Goal: Task Accomplishment & Management: Use online tool/utility

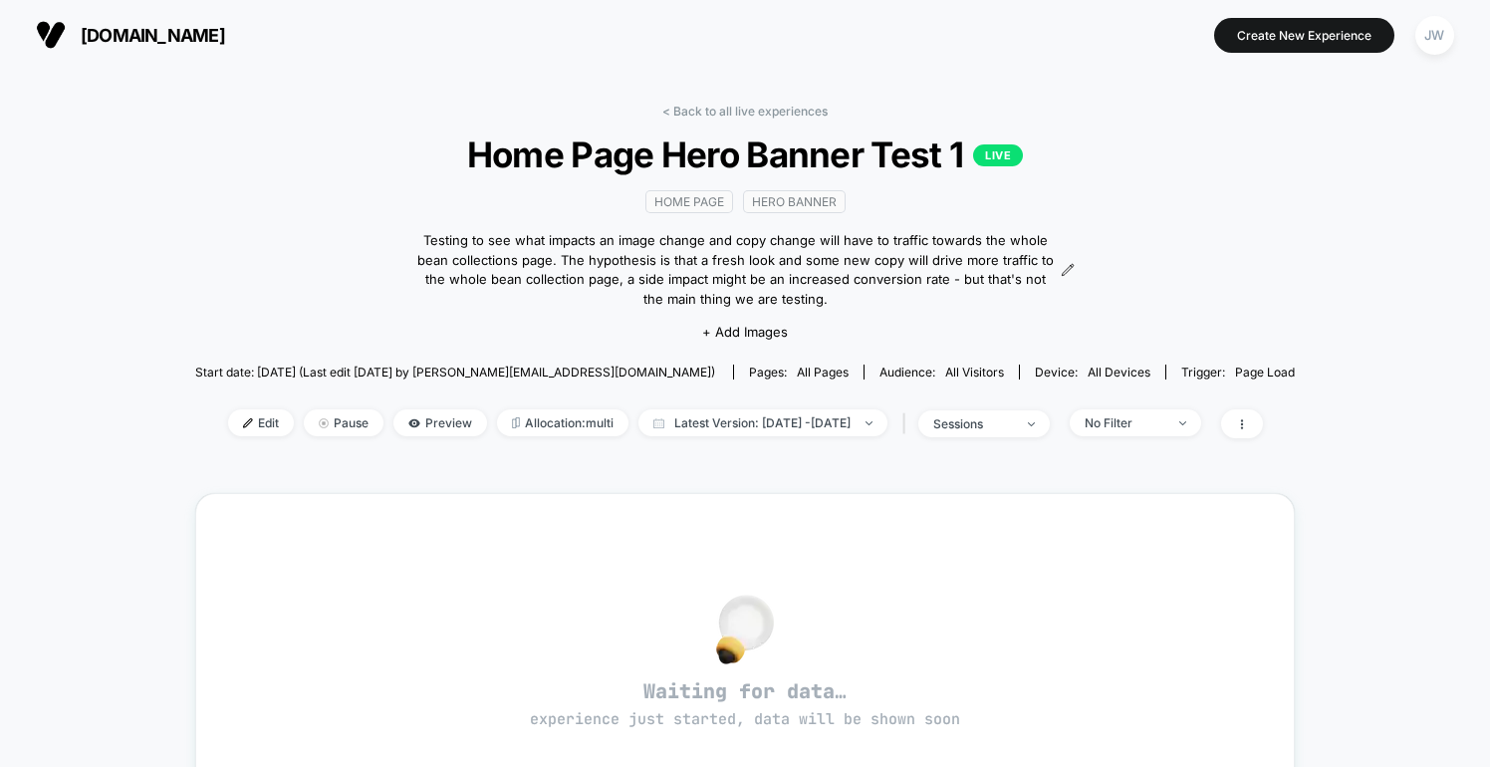
click at [756, 338] on div "home page hero banner Testing to see what impacts an image change and copy chan…" at bounding box center [744, 264] width 659 height 179
click at [766, 333] on span "+ Add Images" at bounding box center [745, 332] width 86 height 16
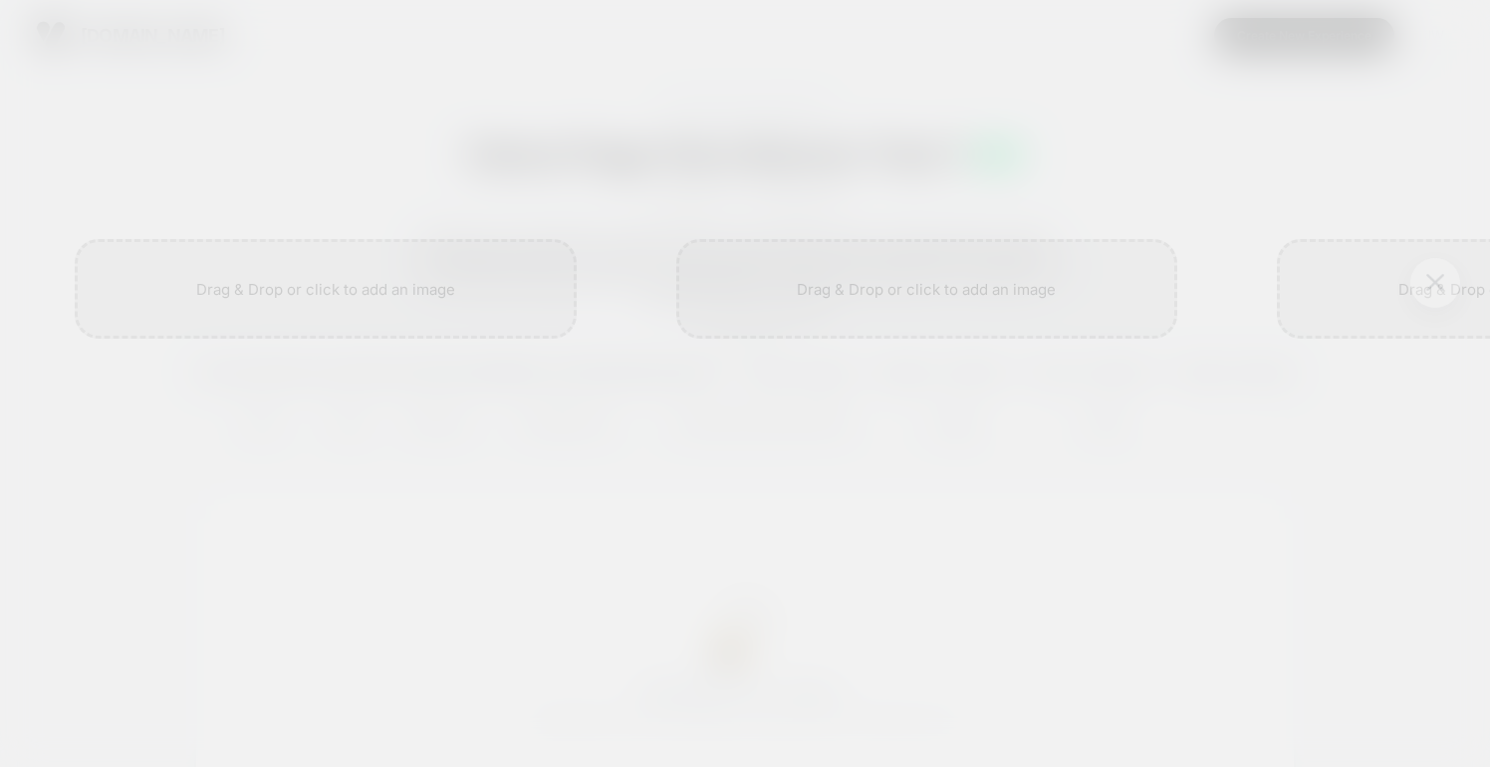
scroll to position [0, 2]
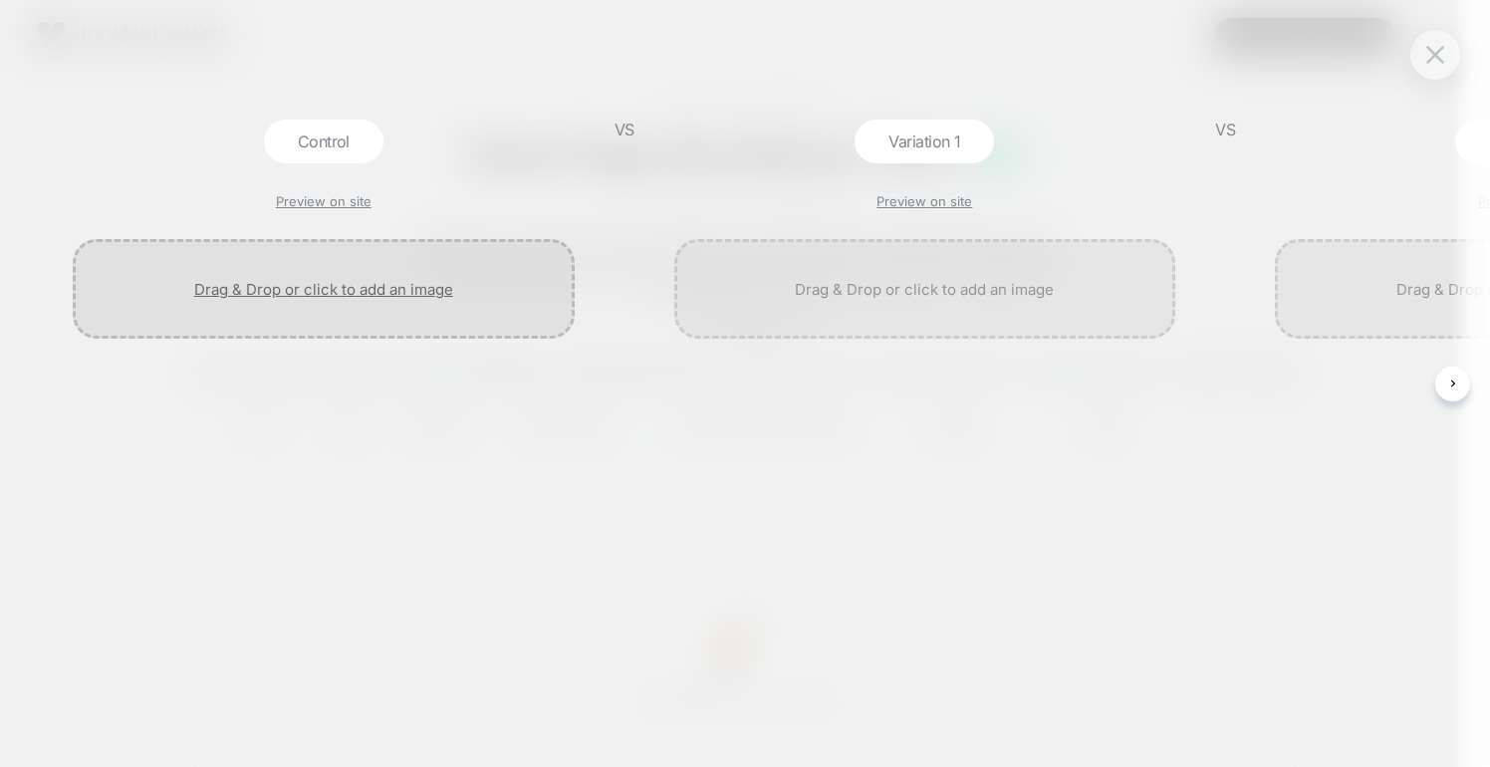
click at [338, 296] on div at bounding box center [324, 289] width 502 height 100
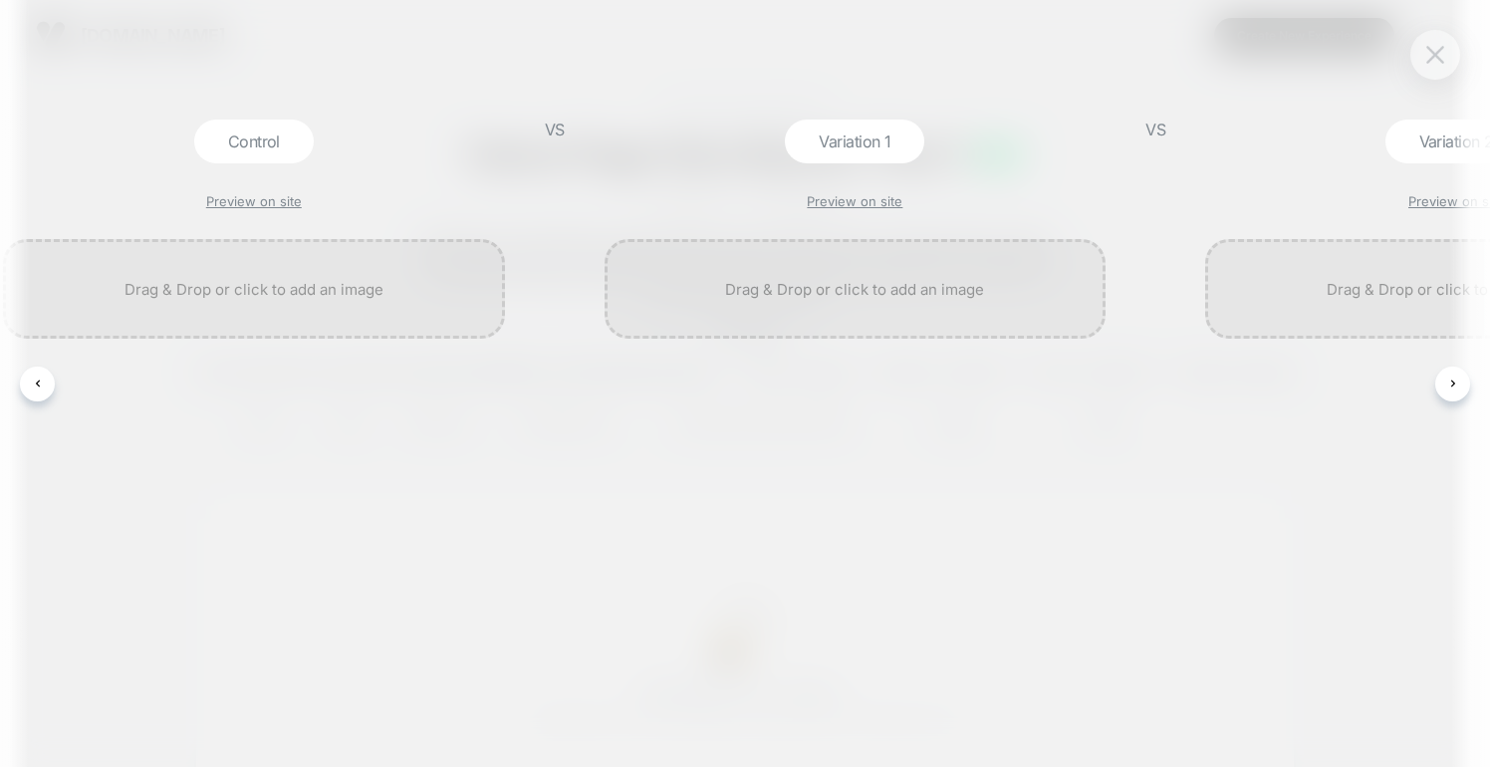
scroll to position [0, 72]
click at [1431, 59] on img at bounding box center [1435, 54] width 18 height 17
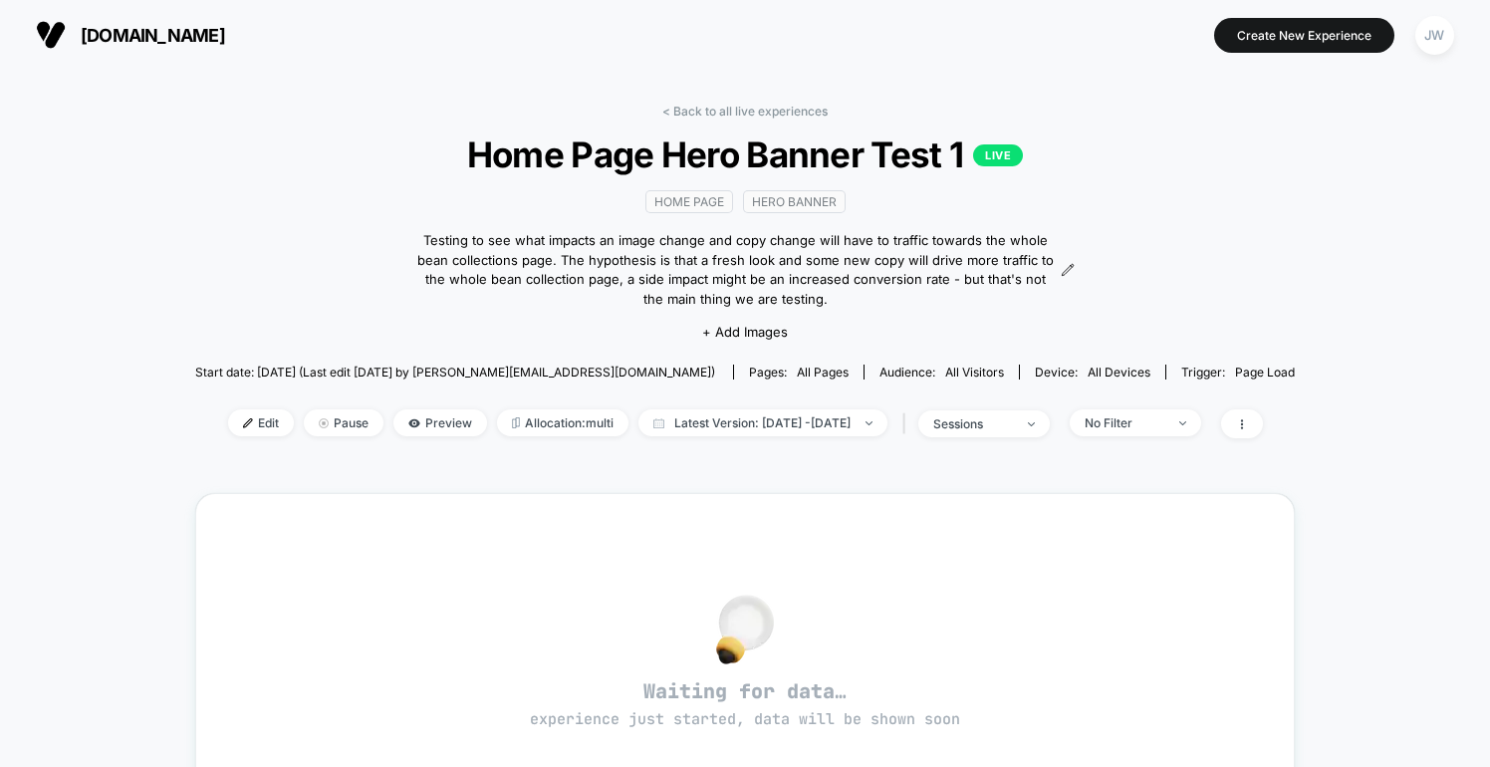
scroll to position [0, 0]
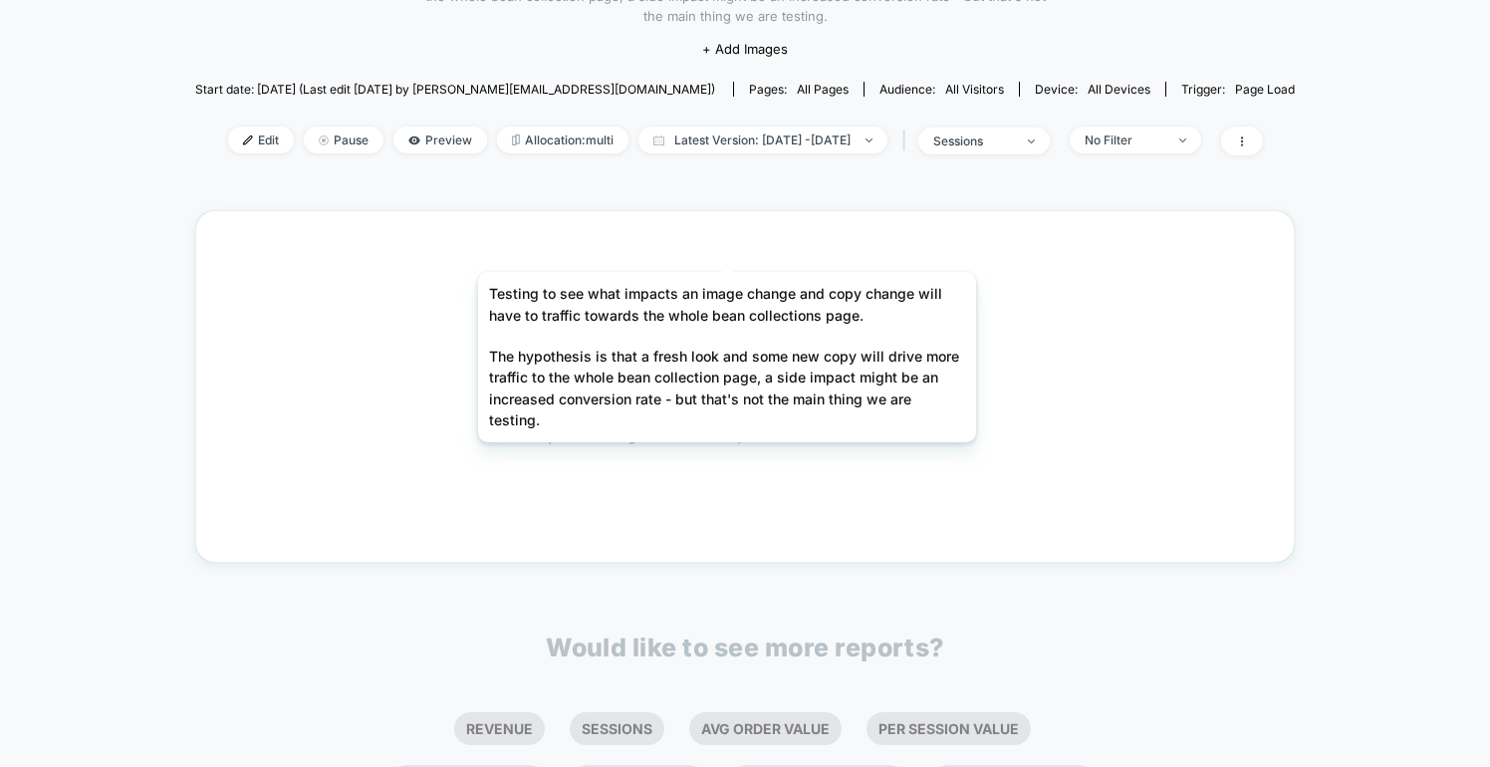
scroll to position [393, 0]
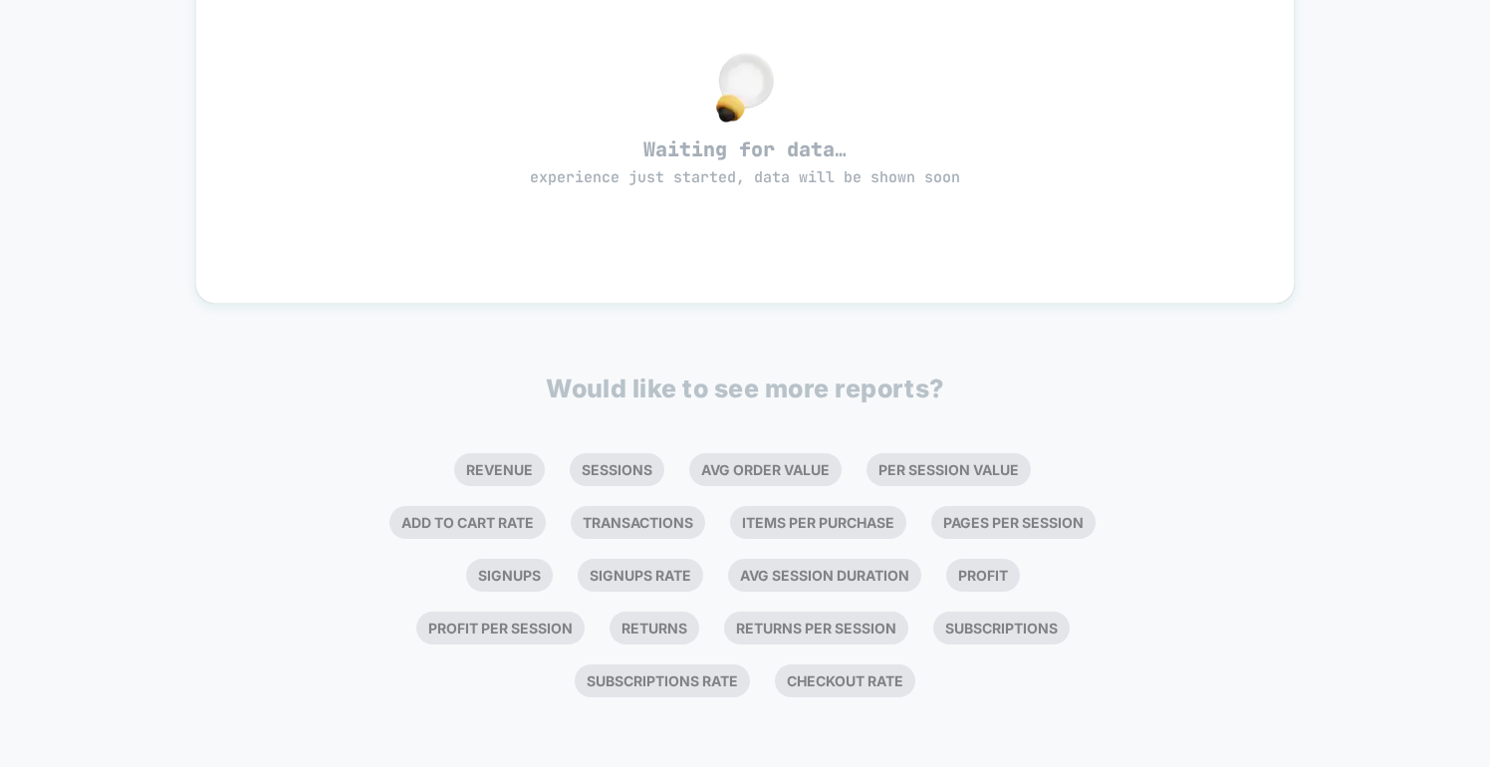
scroll to position [540, 0]
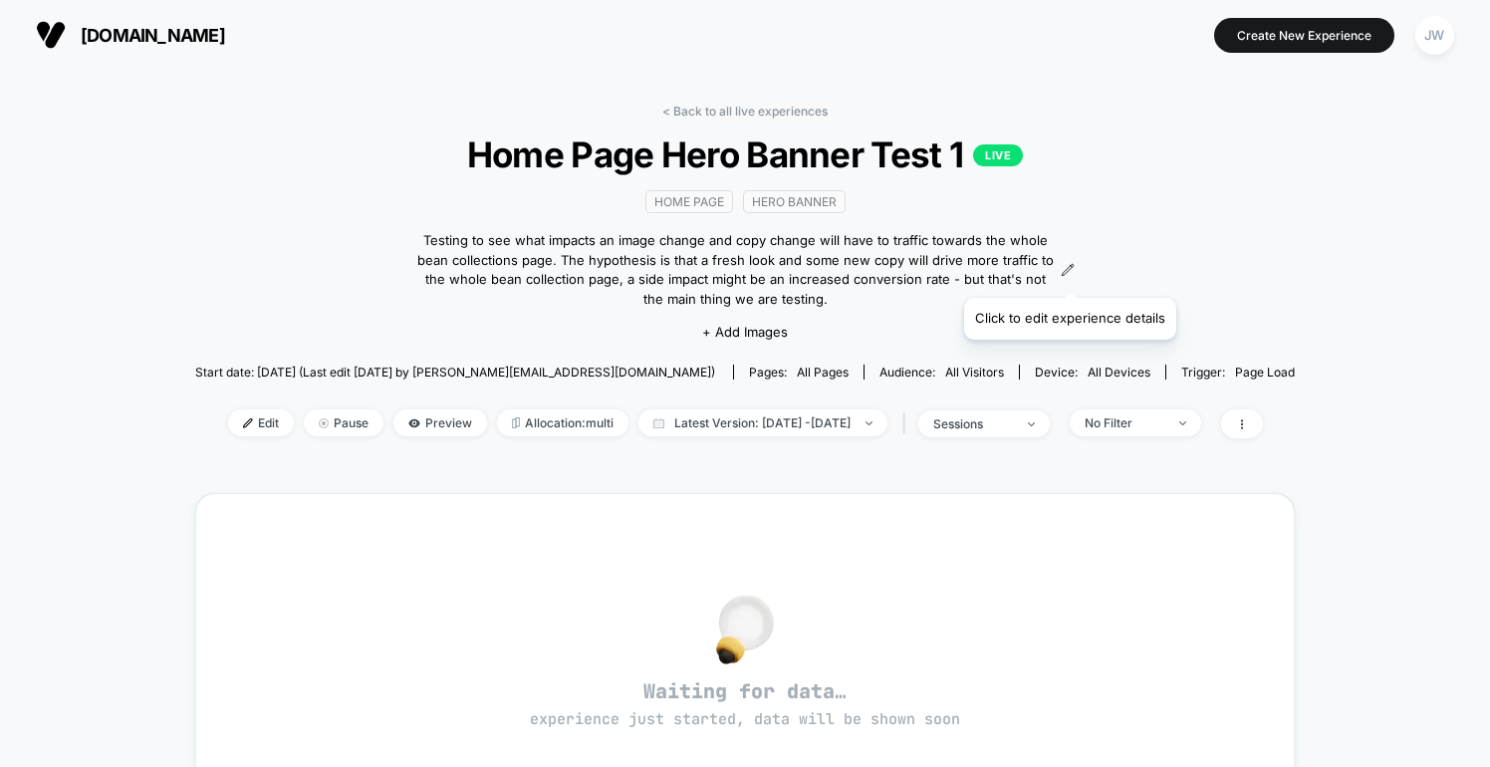
click at [1069, 273] on icon at bounding box center [1068, 270] width 14 height 14
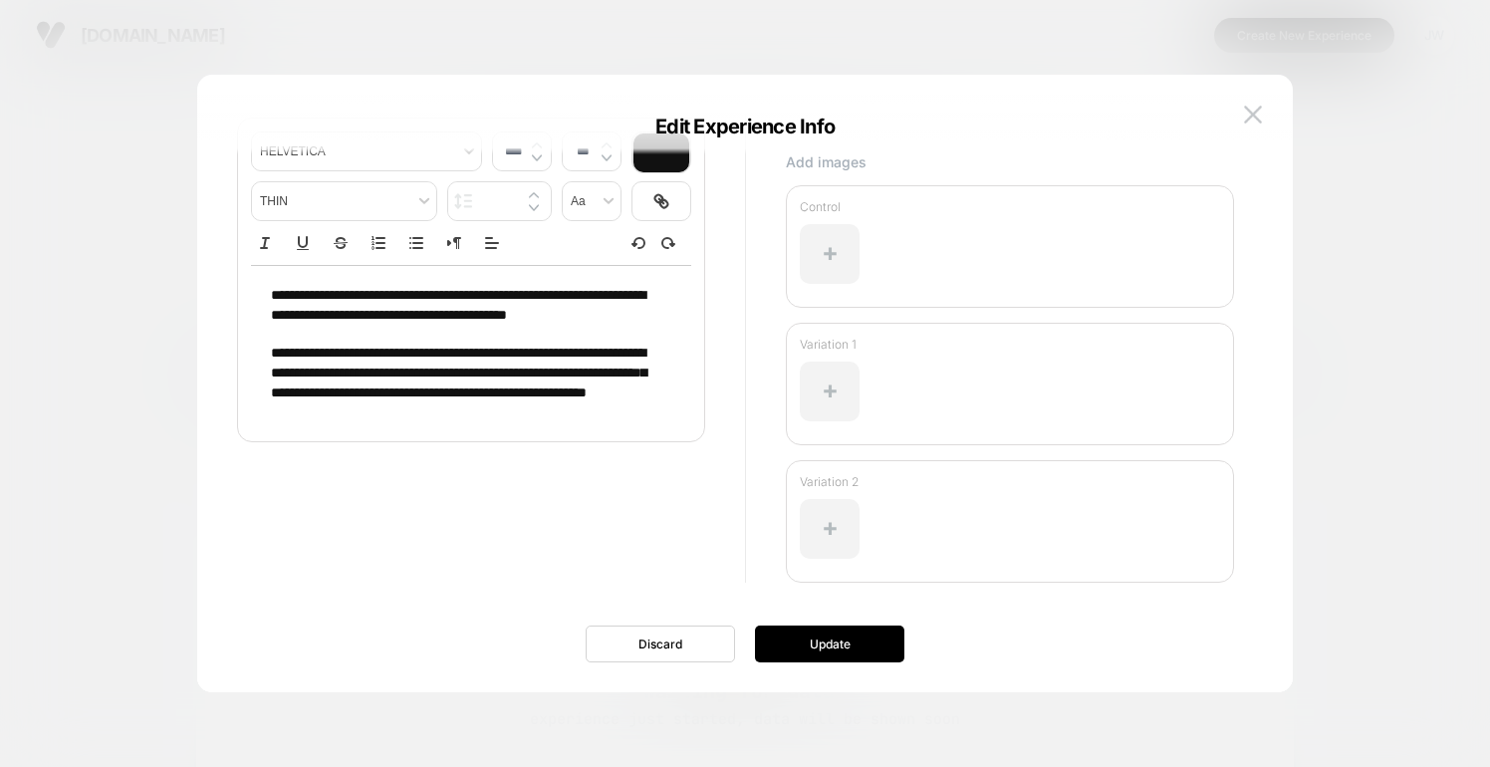
scroll to position [186, 0]
click at [832, 263] on div at bounding box center [830, 254] width 60 height 60
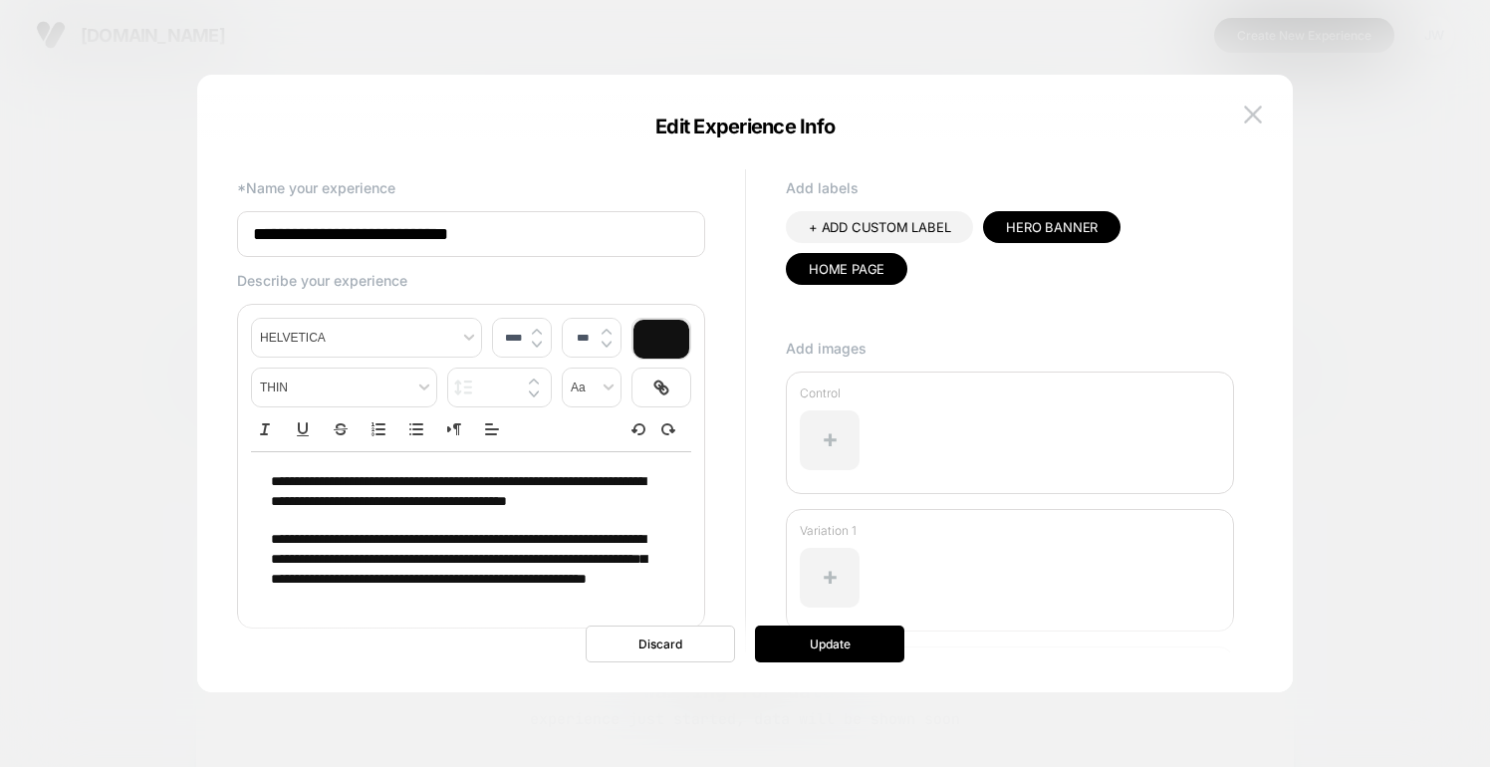
scroll to position [0, 0]
click at [1256, 106] on img at bounding box center [1253, 114] width 18 height 17
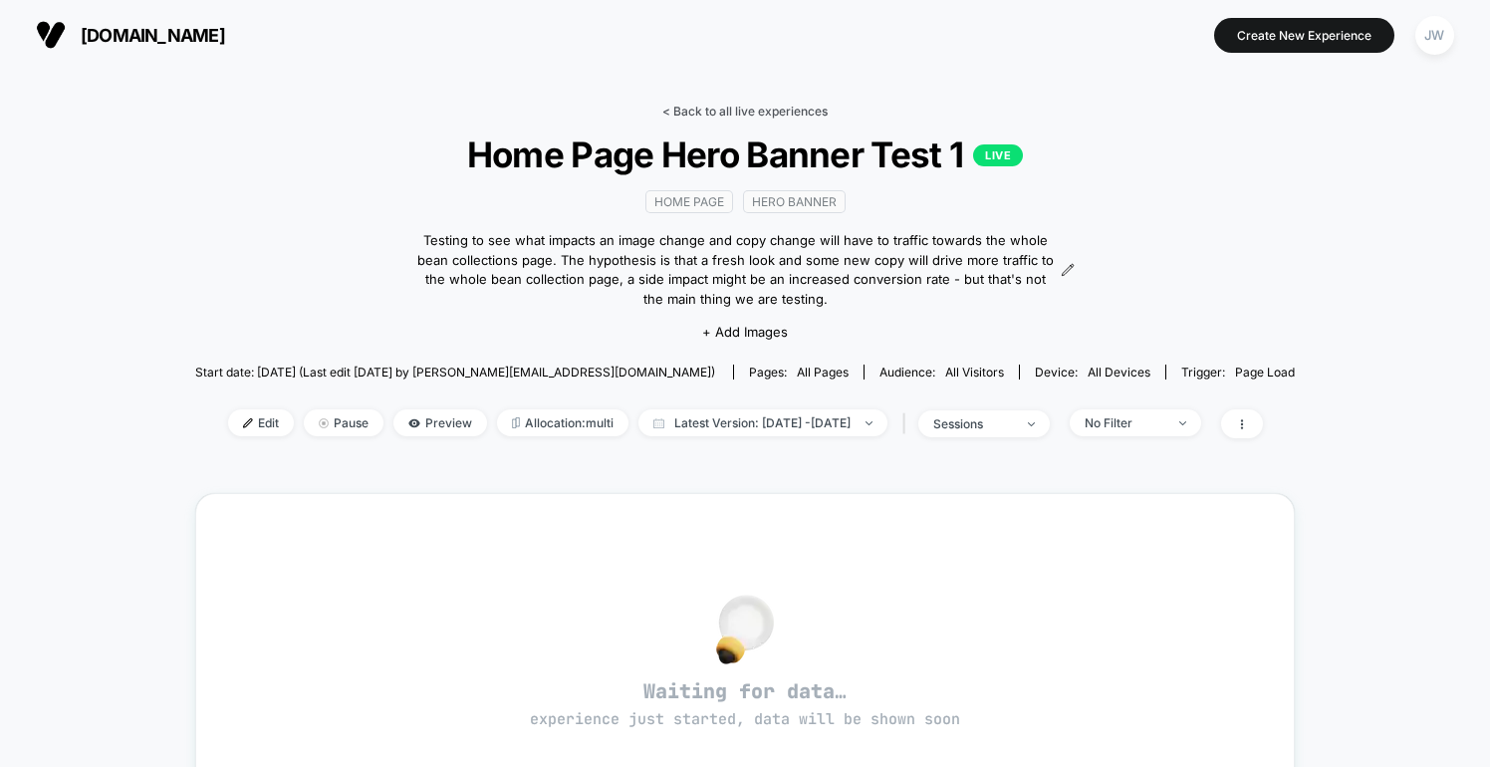
click at [720, 109] on link "< Back to all live experiences" at bounding box center [744, 111] width 165 height 15
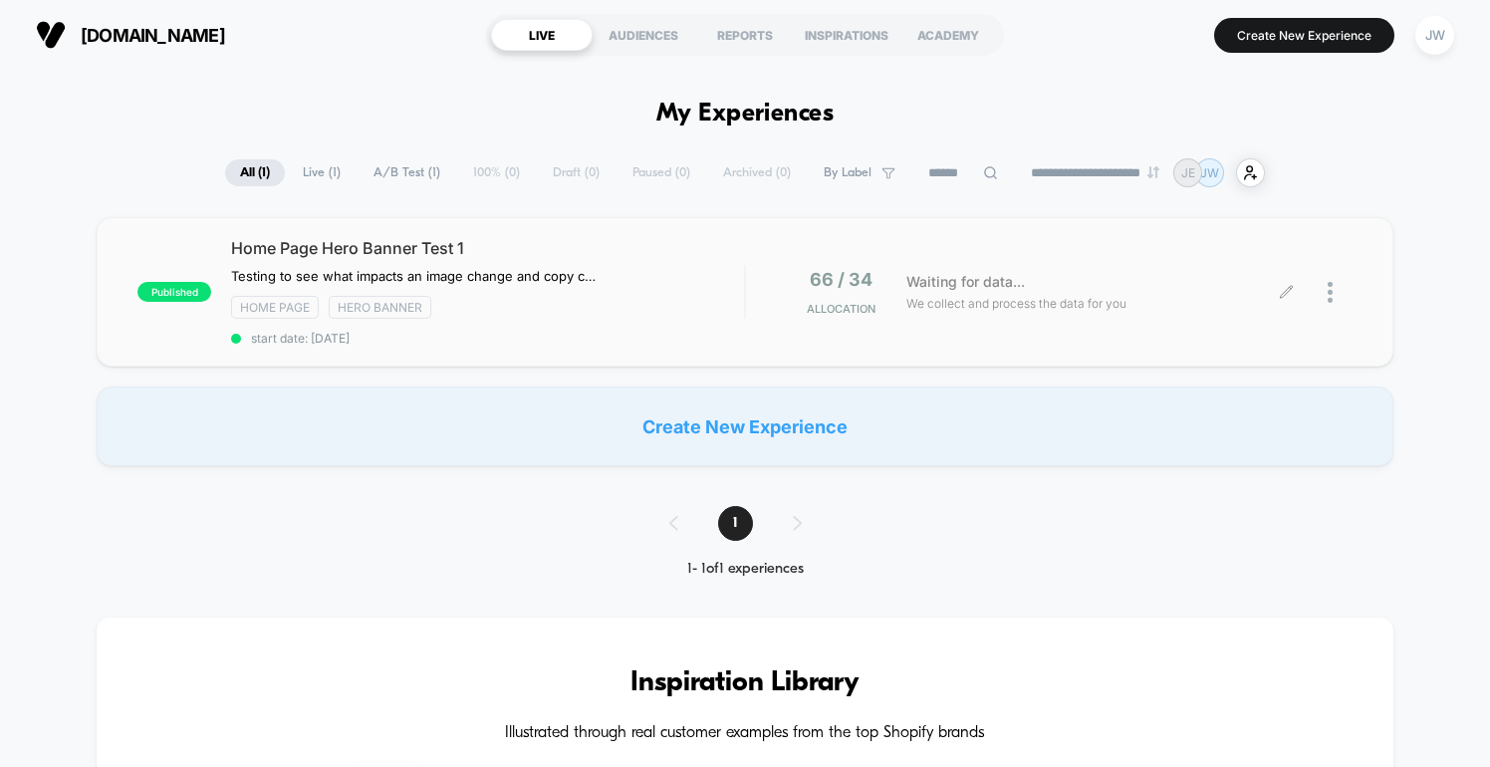
click at [1279, 295] on div "Waiting for data... We collect and process the data for you" at bounding box center [1091, 292] width 391 height 47
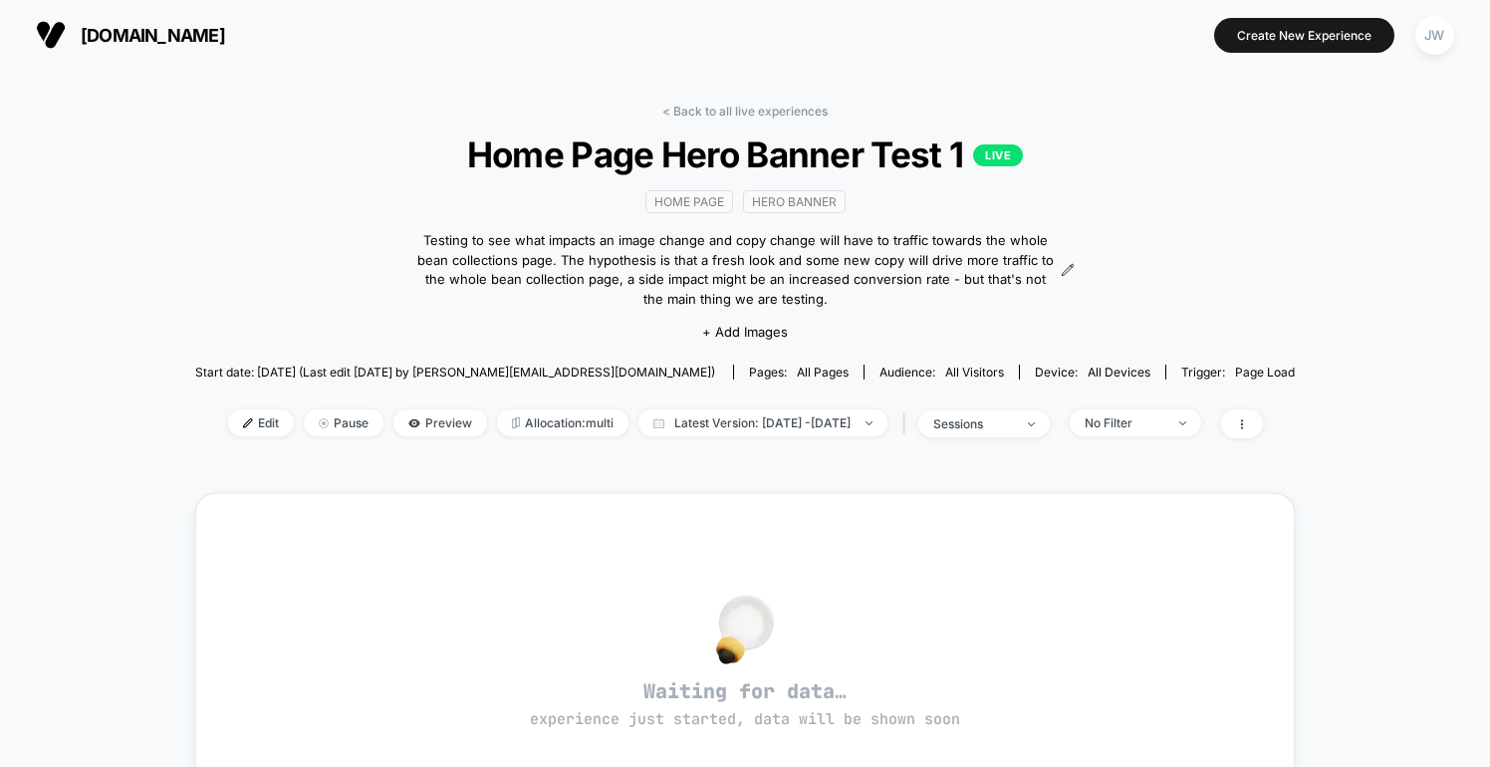
click at [992, 0] on div "[DOMAIN_NAME] Create New Experience JW" at bounding box center [745, 35] width 1490 height 70
